Goal: Find specific page/section: Find specific page/section

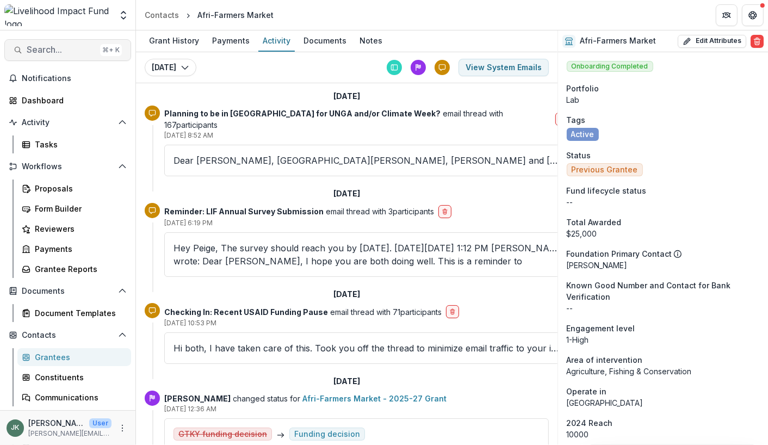
click at [33, 49] on span "Search..." at bounding box center [61, 50] width 69 height 10
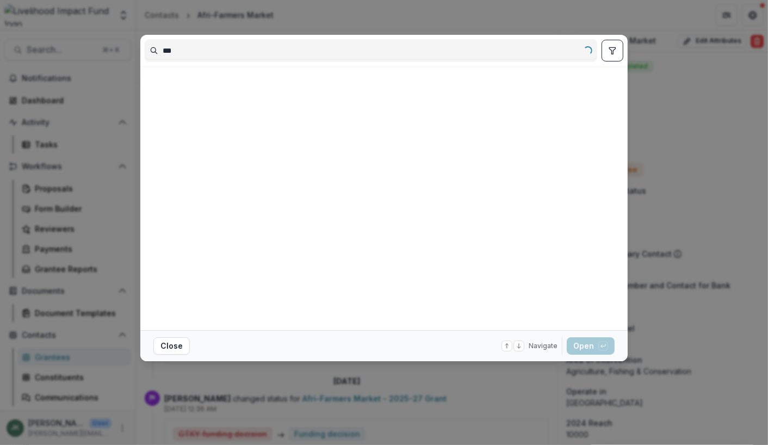
type input "***"
click at [169, 348] on button "Close" at bounding box center [171, 345] width 36 height 17
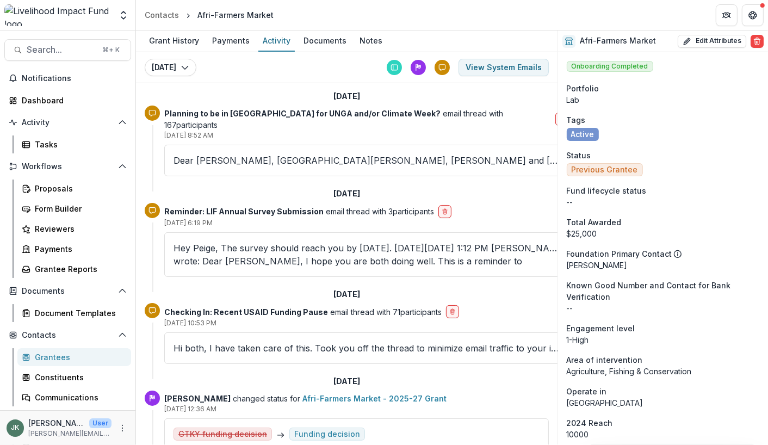
click at [50, 360] on div "Grantees" at bounding box center [79, 356] width 88 height 11
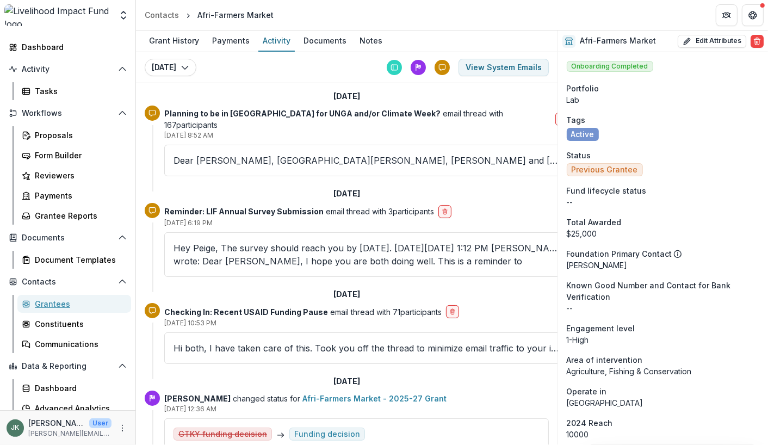
scroll to position [79, 0]
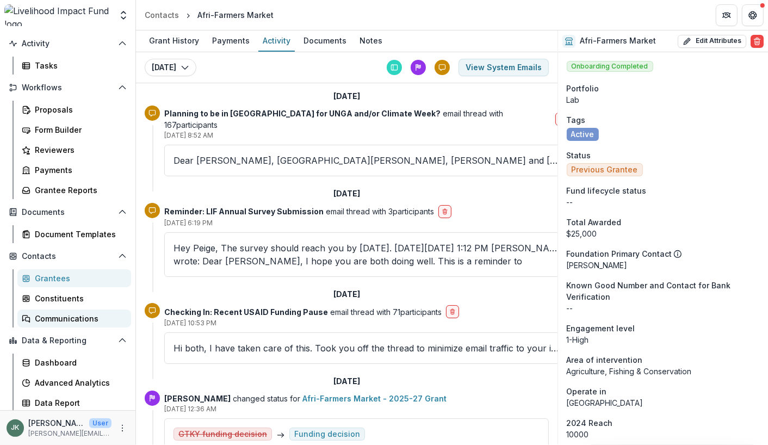
click at [53, 317] on div "Communications" at bounding box center [79, 318] width 88 height 11
